Goal: Navigation & Orientation: Find specific page/section

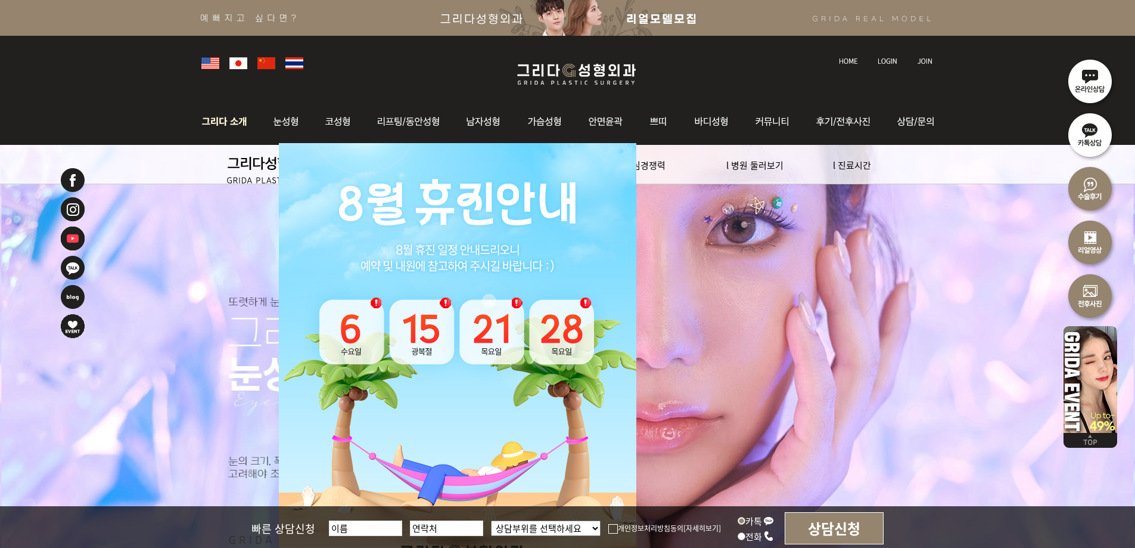
click at [226, 126] on img at bounding box center [227, 121] width 64 height 46
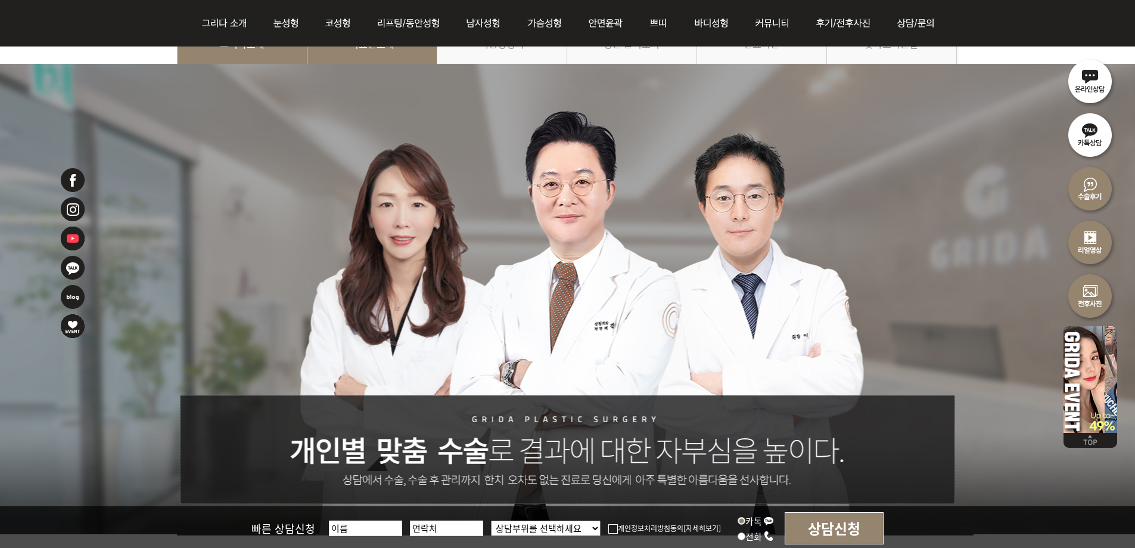
scroll to position [60, 0]
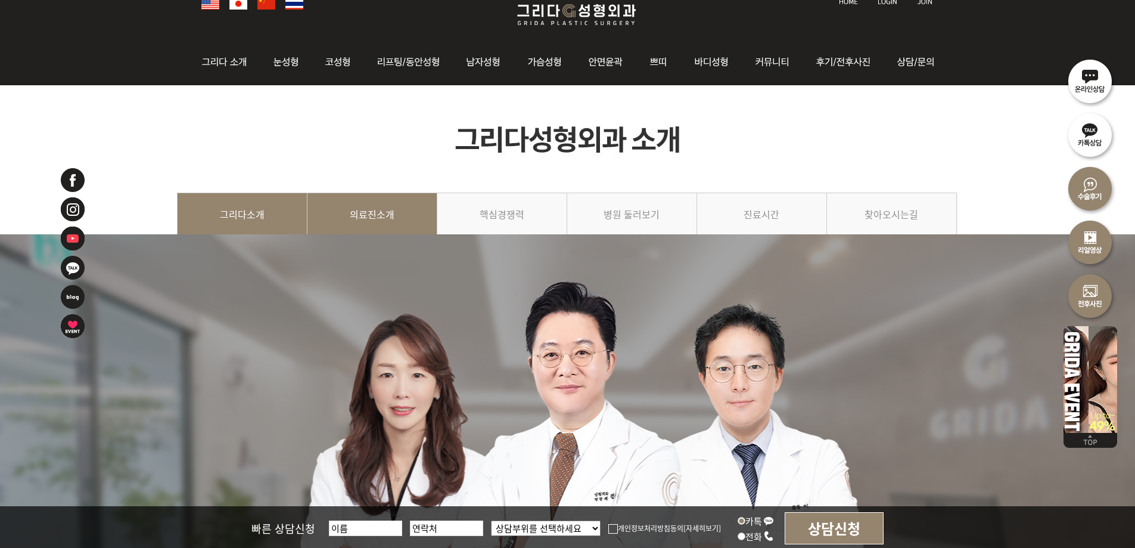
click at [310, 204] on link "의료진소개" at bounding box center [373, 219] width 130 height 54
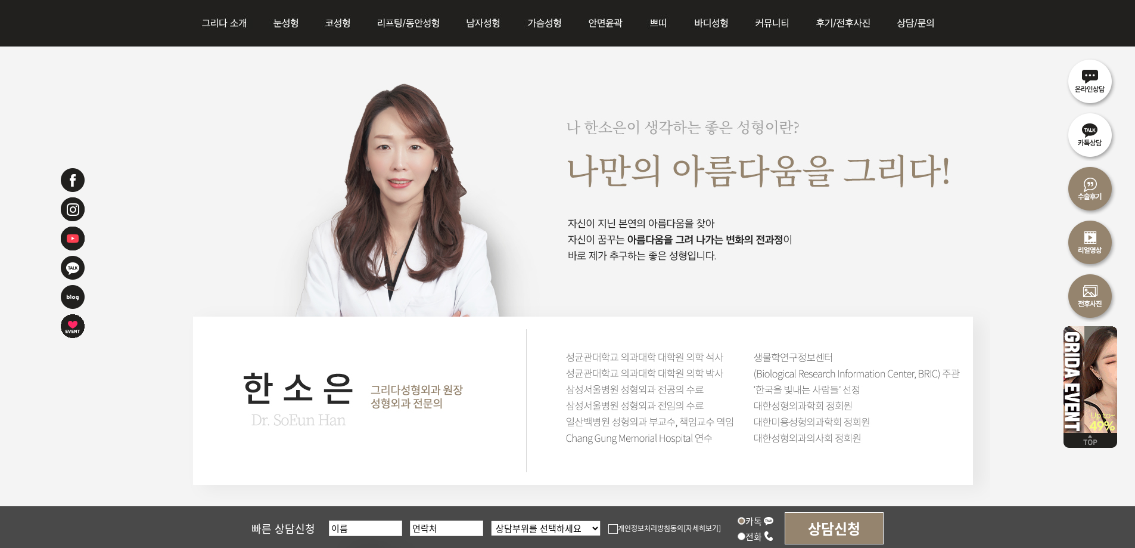
scroll to position [1967, 0]
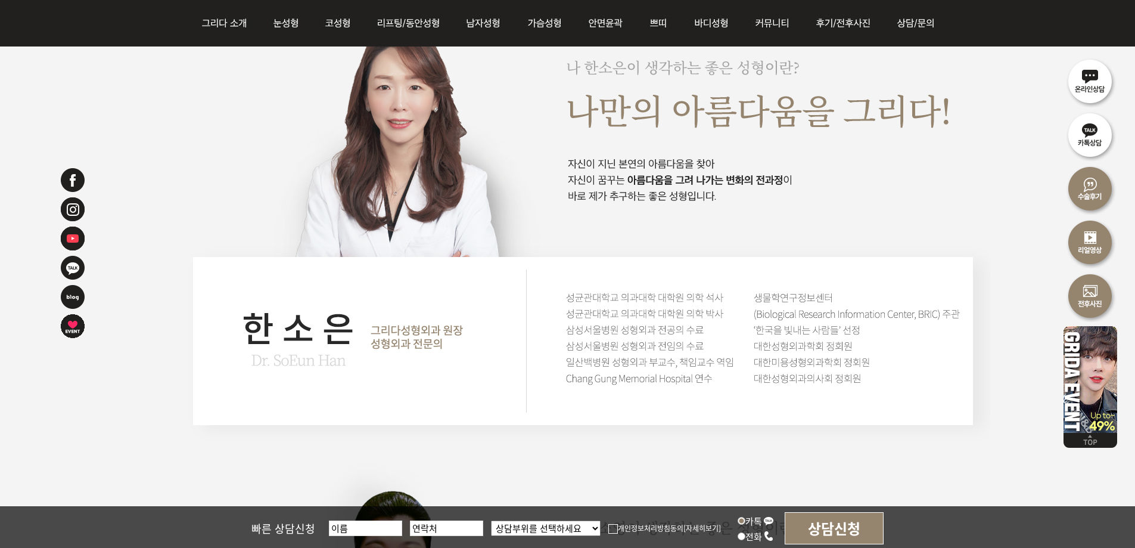
click at [608, 315] on img at bounding box center [583, 229] width 813 height 1423
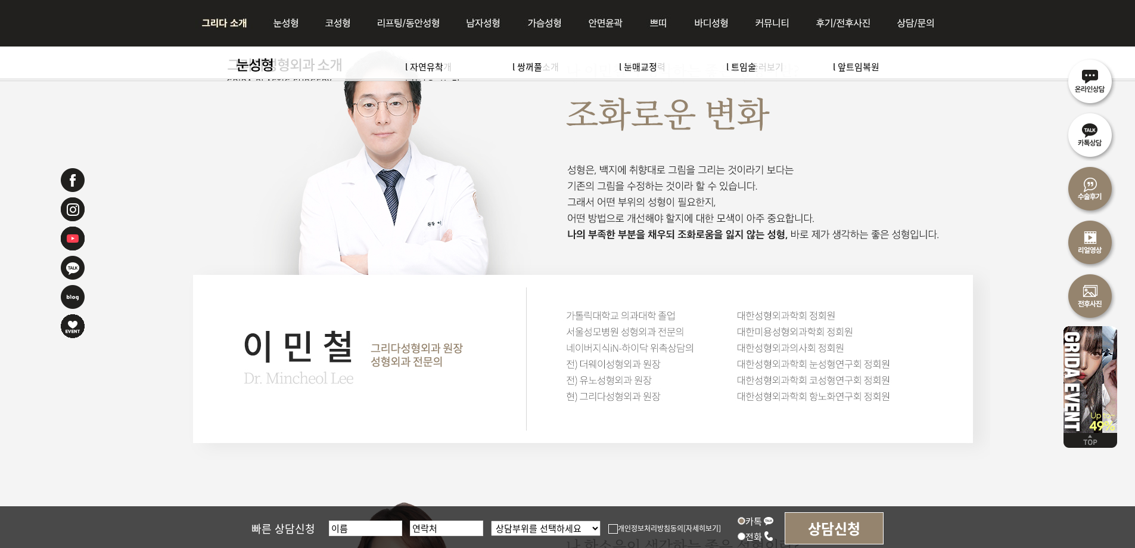
scroll to position [1371, 0]
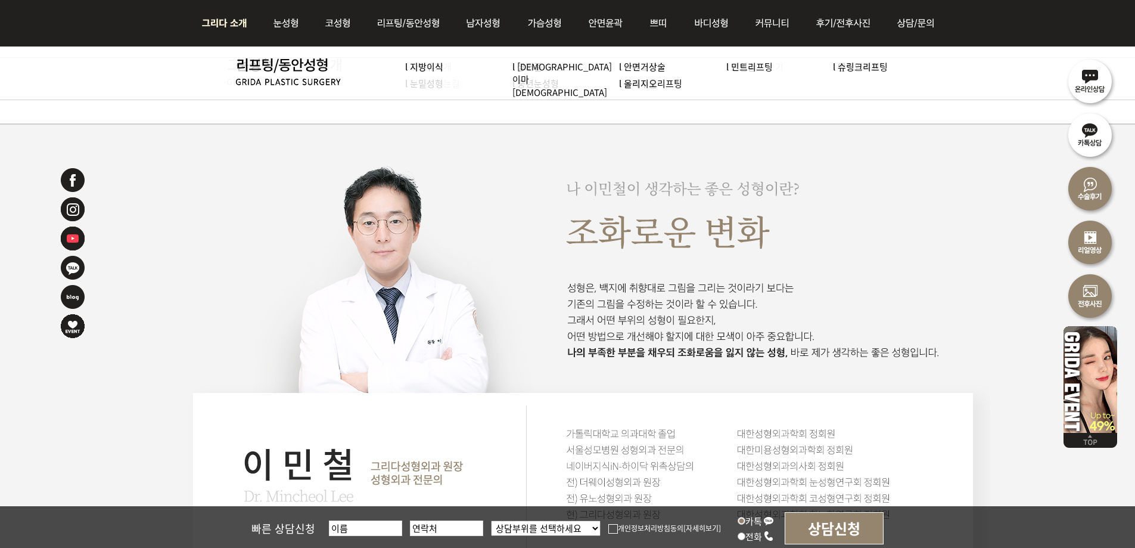
click at [221, 18] on img at bounding box center [227, 23] width 64 height 46
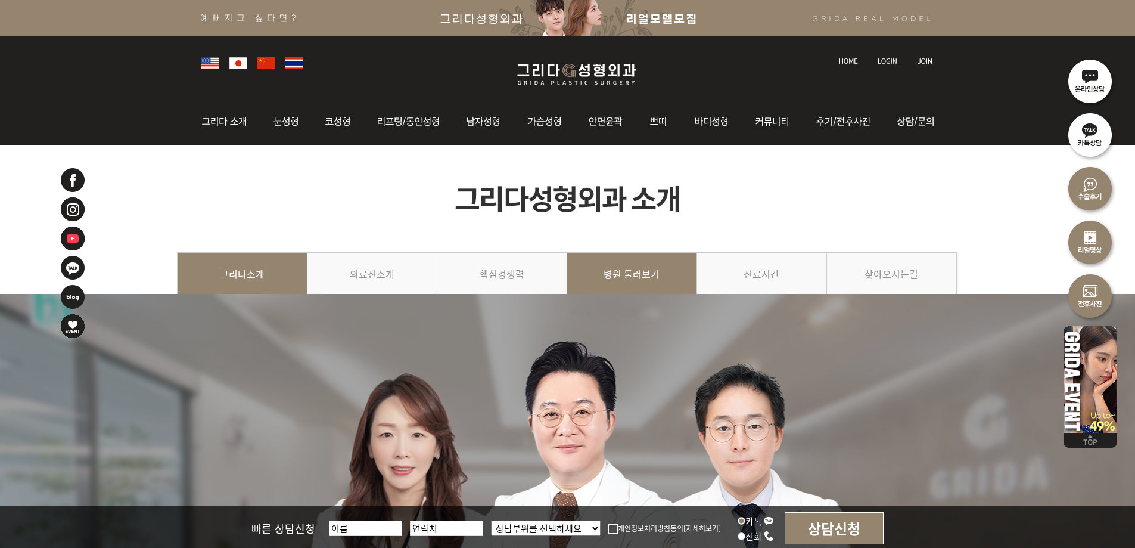
click at [638, 262] on link "병원 둘러보기" at bounding box center [632, 279] width 130 height 54
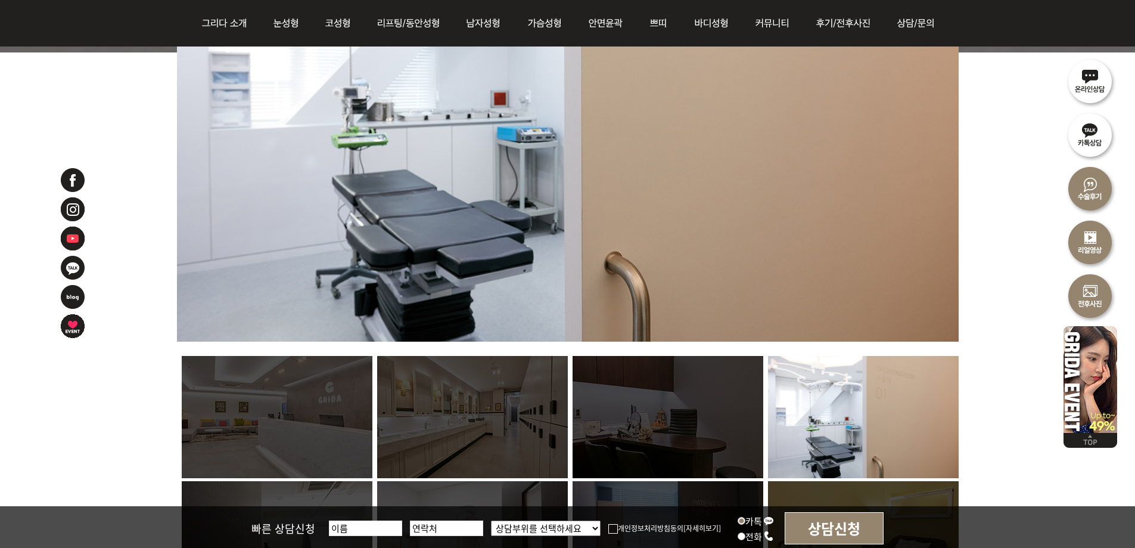
scroll to position [656, 0]
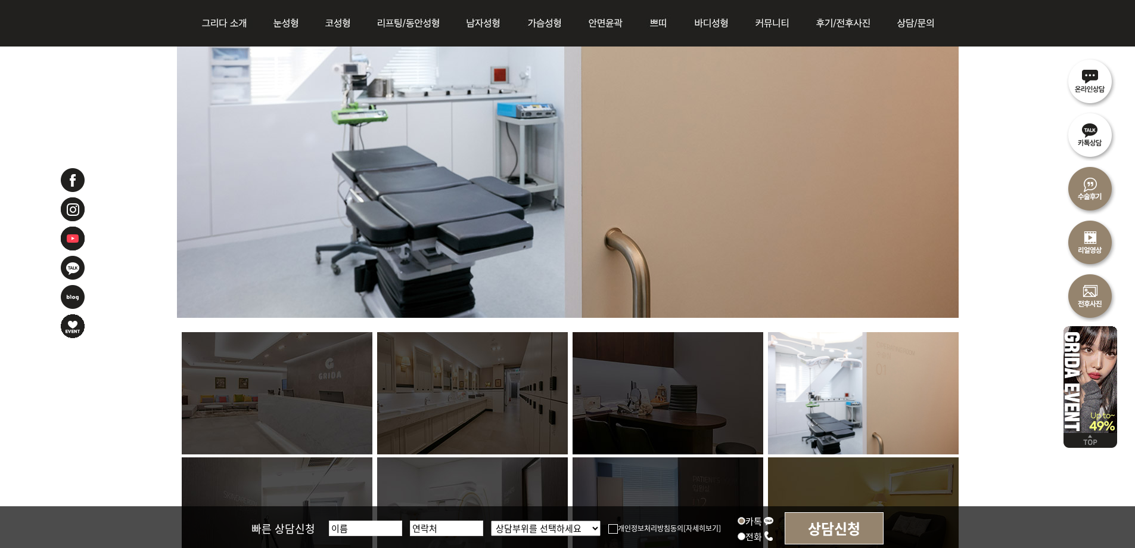
click at [656, 392] on img at bounding box center [668, 393] width 191 height 122
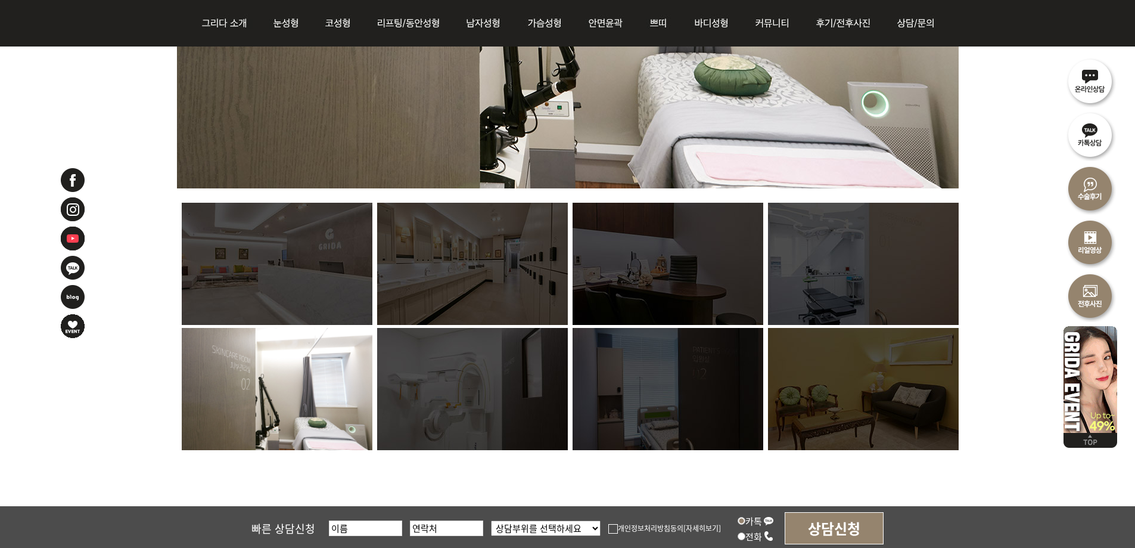
scroll to position [834, 0]
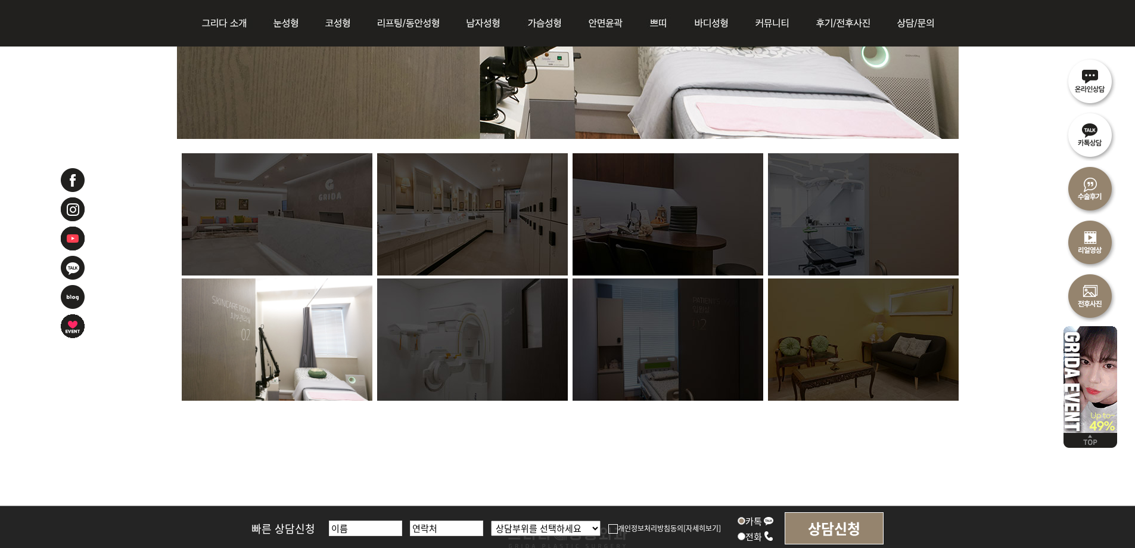
click at [331, 336] on img at bounding box center [277, 339] width 191 height 122
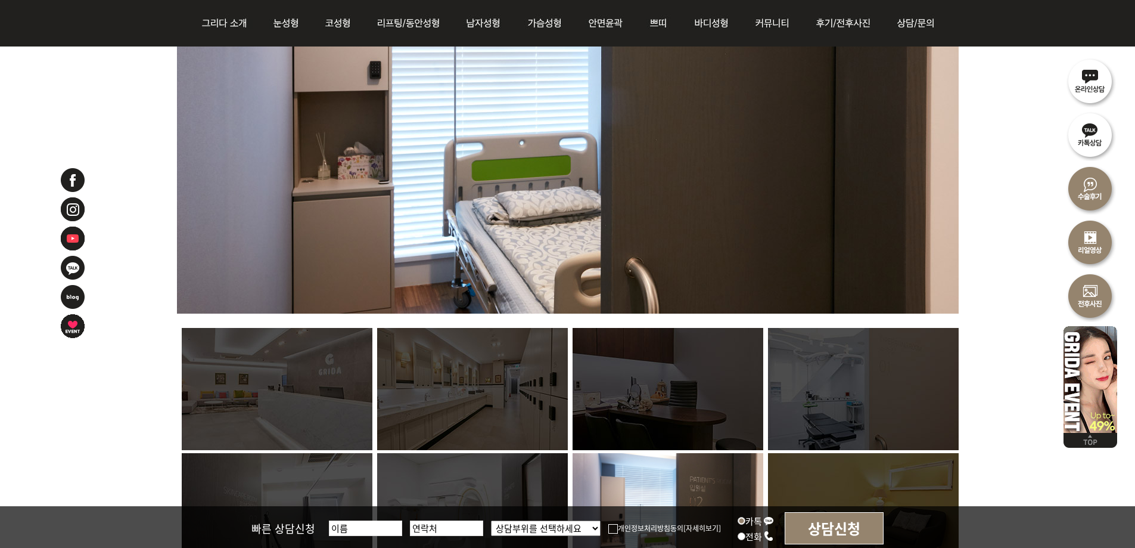
scroll to position [656, 0]
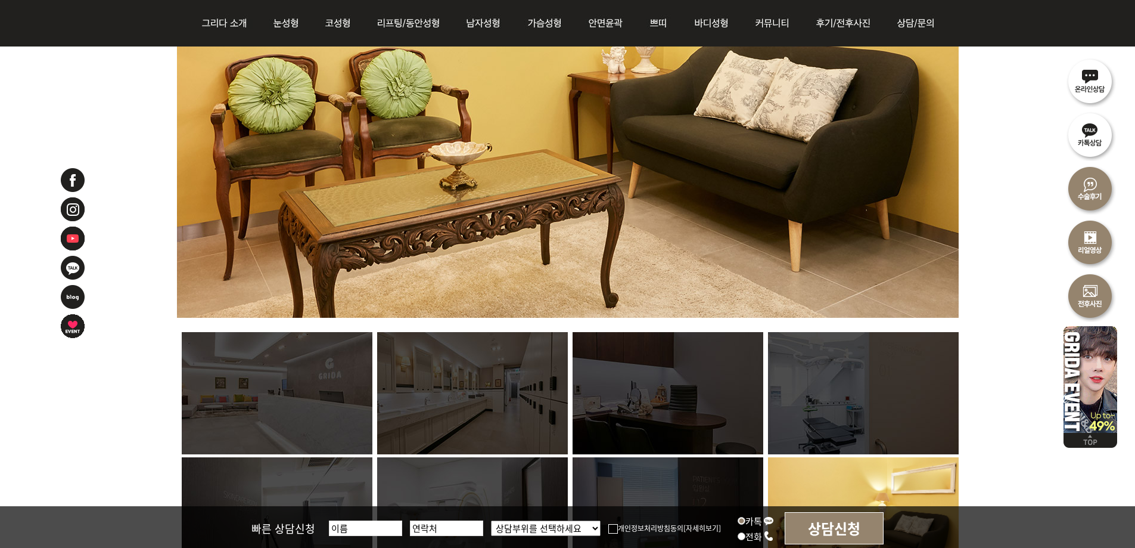
click at [825, 374] on img at bounding box center [863, 393] width 191 height 122
